Goal: Check status: Check status

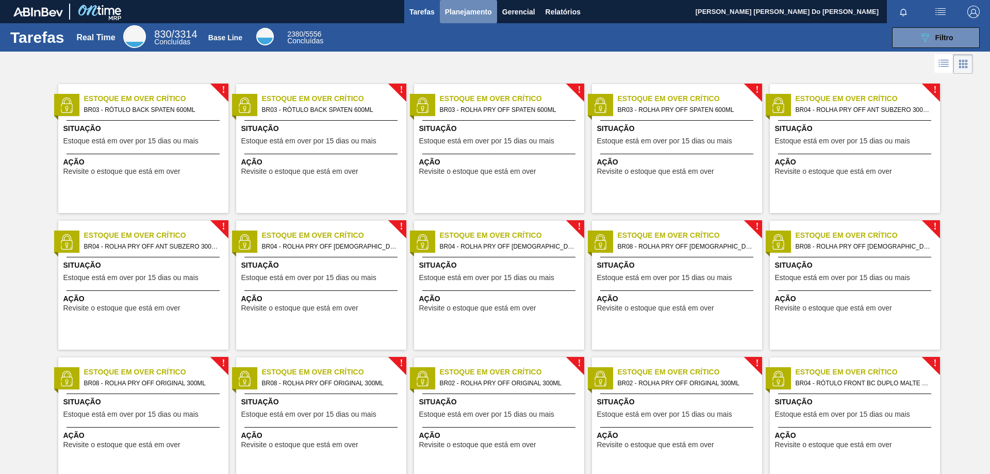
click at [458, 6] on span "Planejamento" at bounding box center [468, 12] width 47 height 12
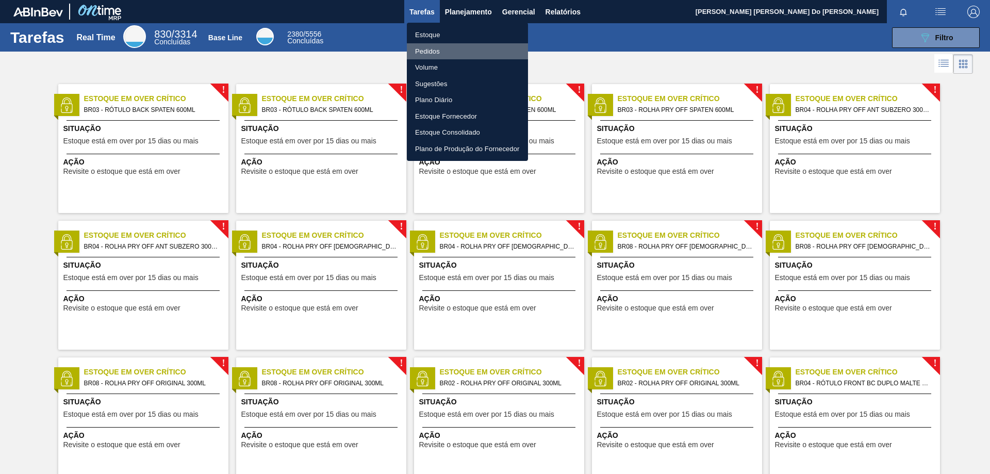
click at [441, 52] on li "Pedidos" at bounding box center [467, 51] width 121 height 16
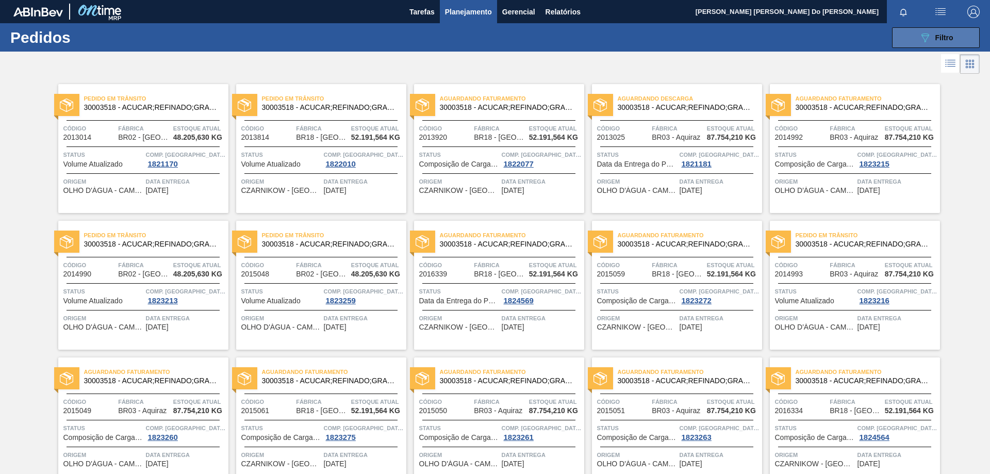
click at [955, 39] on button "089F7B8B-B2A5-4AFE-B5C0-19BA573D28AC Filtro" at bounding box center [936, 37] width 88 height 21
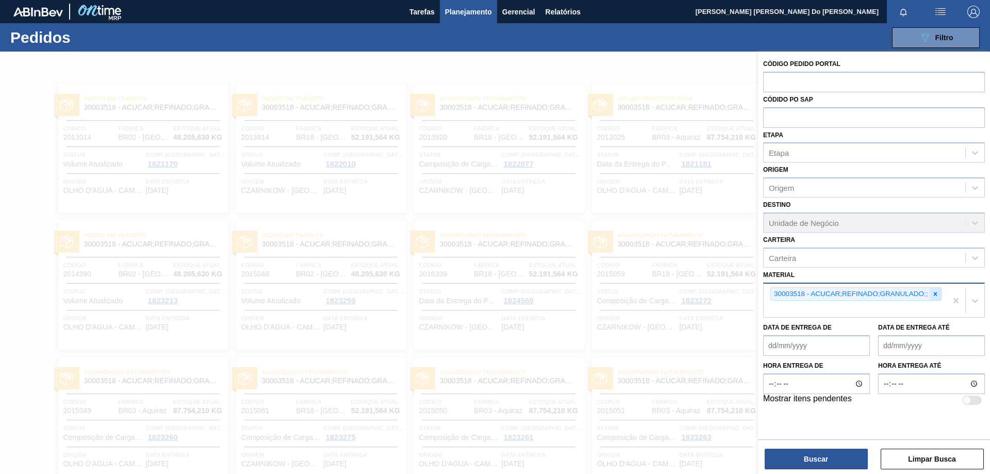
click at [932, 294] on icon at bounding box center [935, 293] width 7 height 7
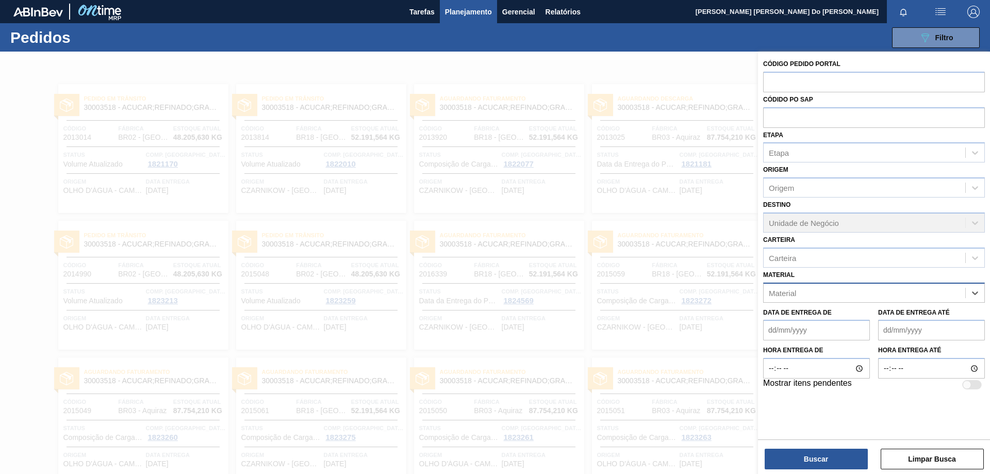
paste input "30004672"
type input "30004672"
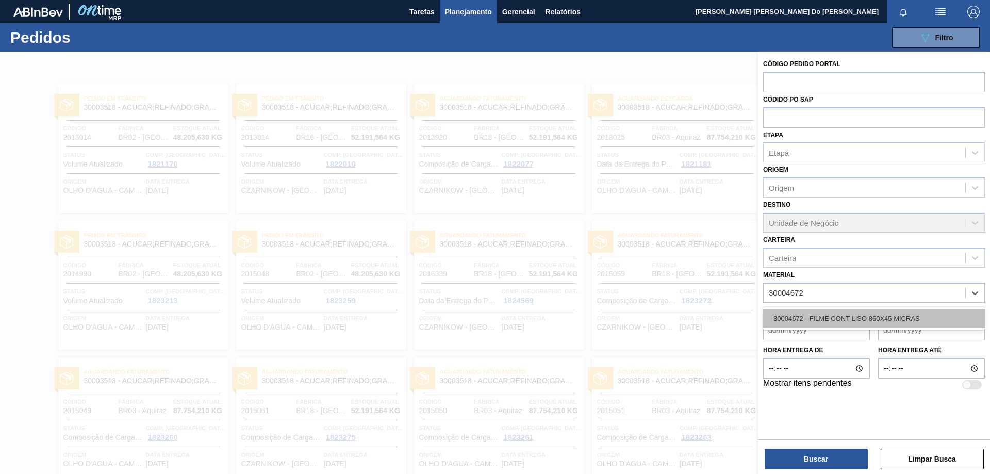
click at [855, 320] on div "30004672 - FILME CONT LISO 860X45 MICRAS" at bounding box center [874, 318] width 222 height 19
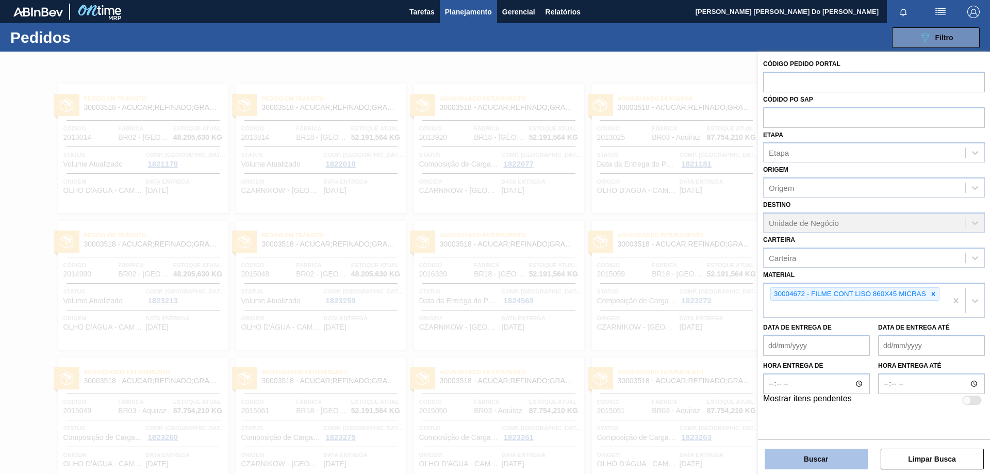
click at [821, 458] on button "Buscar" at bounding box center [816, 459] width 103 height 21
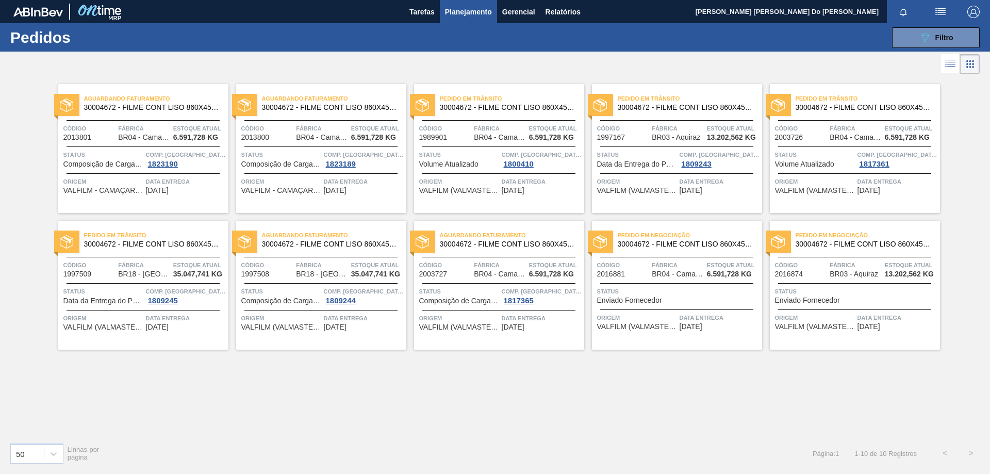
click at [702, 189] on span "[DATE]" at bounding box center [691, 191] width 23 height 8
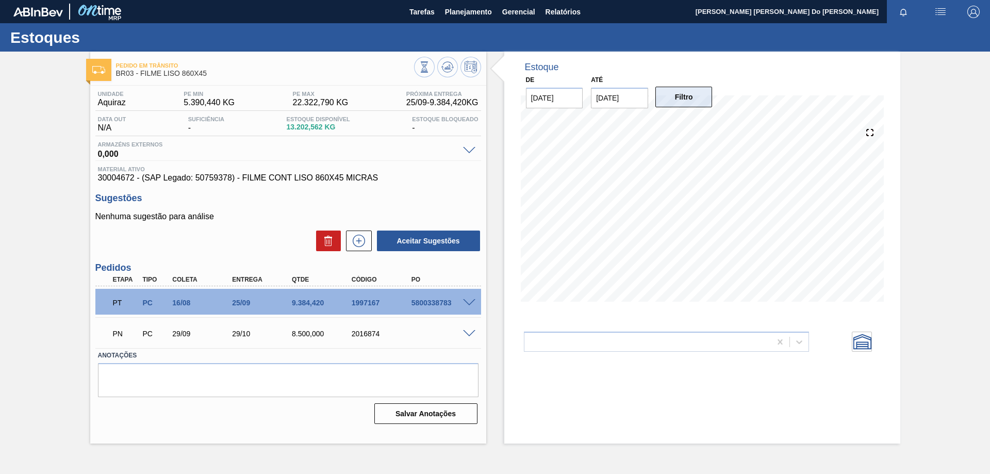
click at [690, 100] on button "Filtro" at bounding box center [683, 97] width 57 height 21
click at [625, 95] on input "[DATE]" at bounding box center [619, 98] width 57 height 21
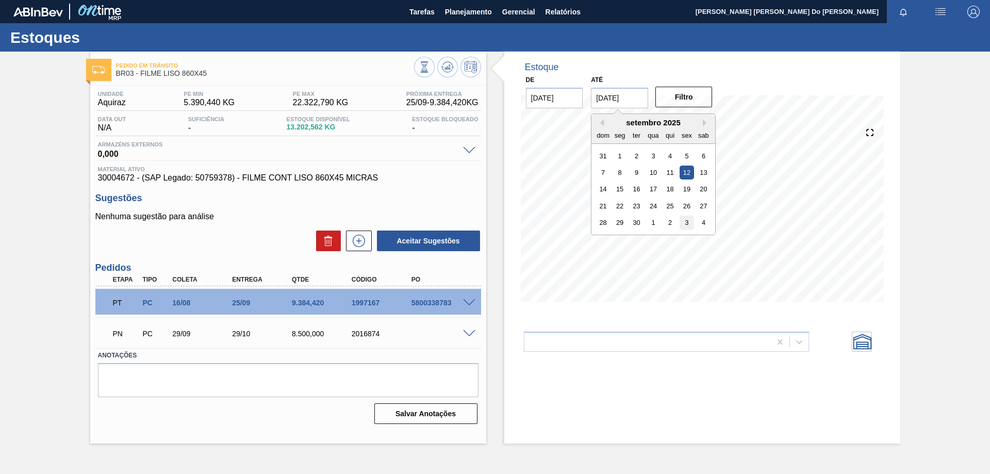
click at [685, 223] on div "3" at bounding box center [687, 223] width 14 height 14
type input "[DATE]"
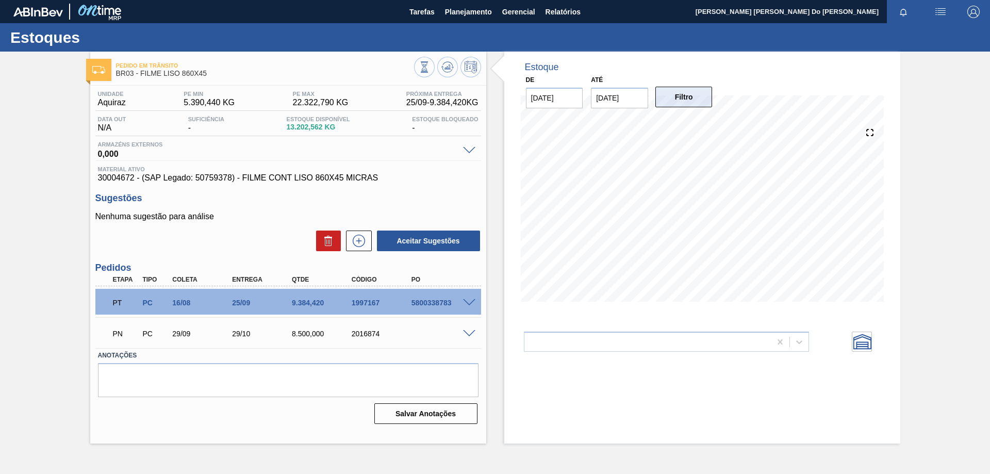
click at [691, 97] on button "Filtro" at bounding box center [683, 97] width 57 height 21
